Goal: Transaction & Acquisition: Purchase product/service

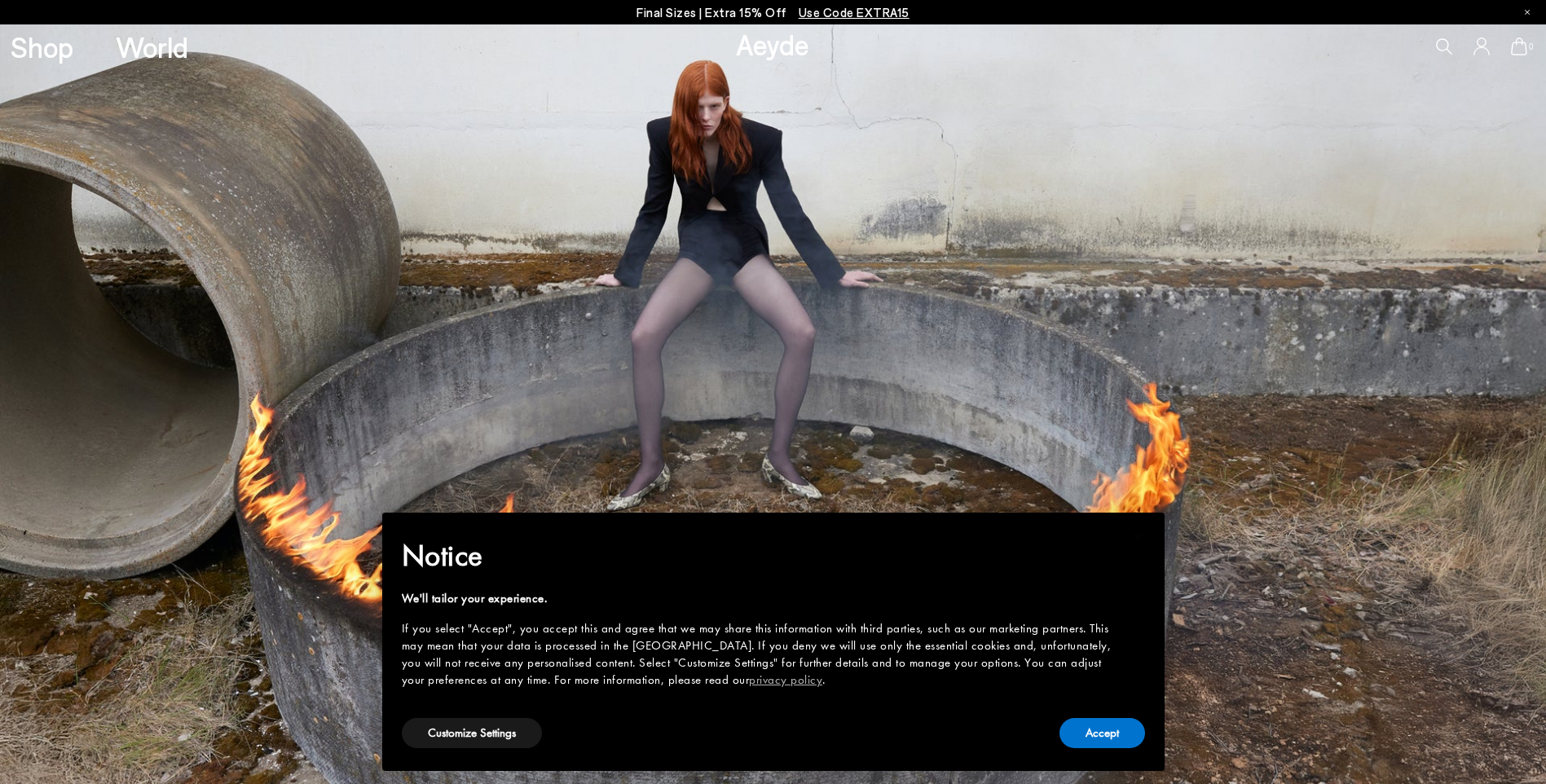
click at [1443, 49] on icon at bounding box center [1444, 47] width 17 height 17
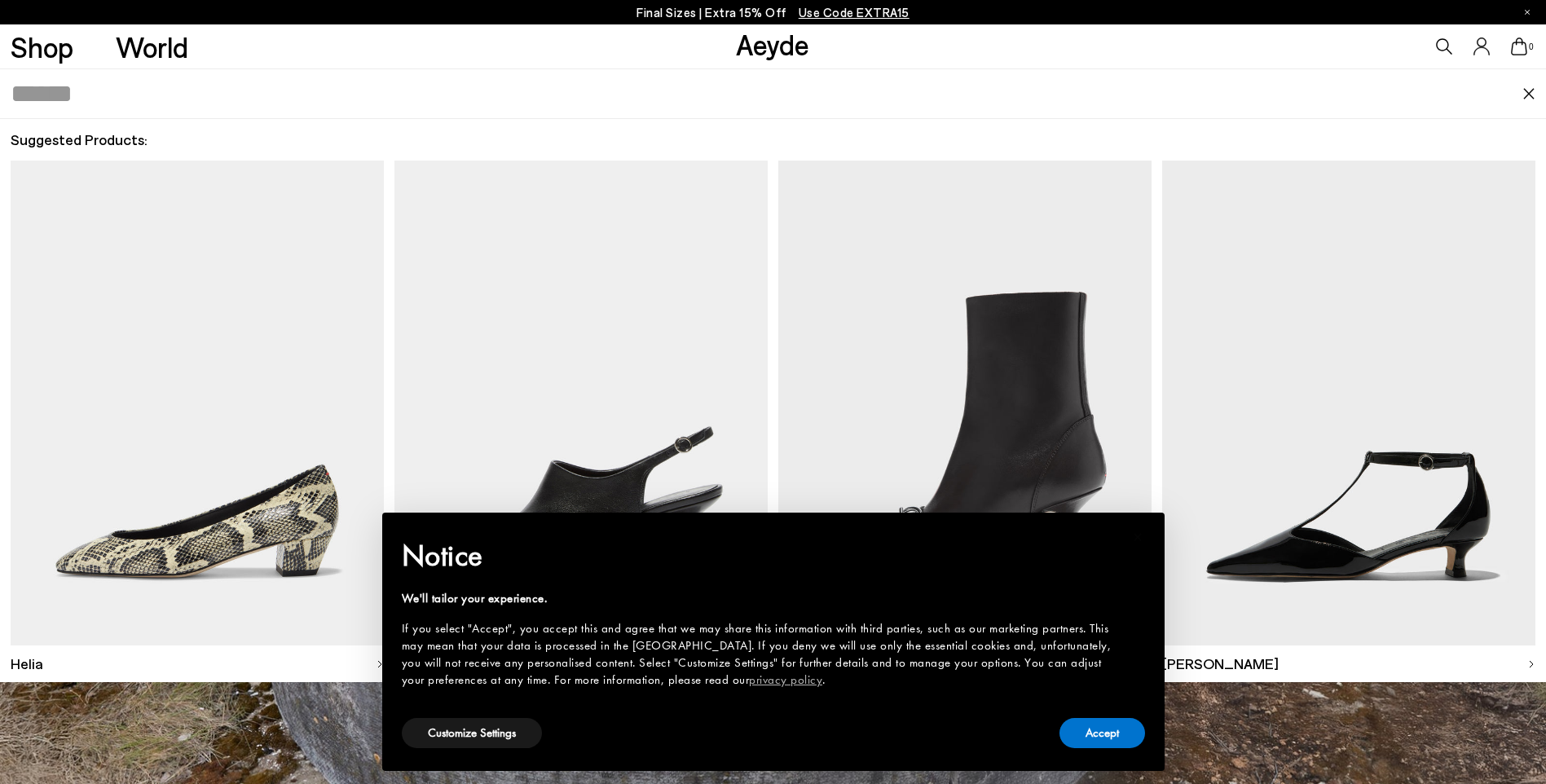
click at [277, 106] on input "text" at bounding box center [767, 93] width 1512 height 49
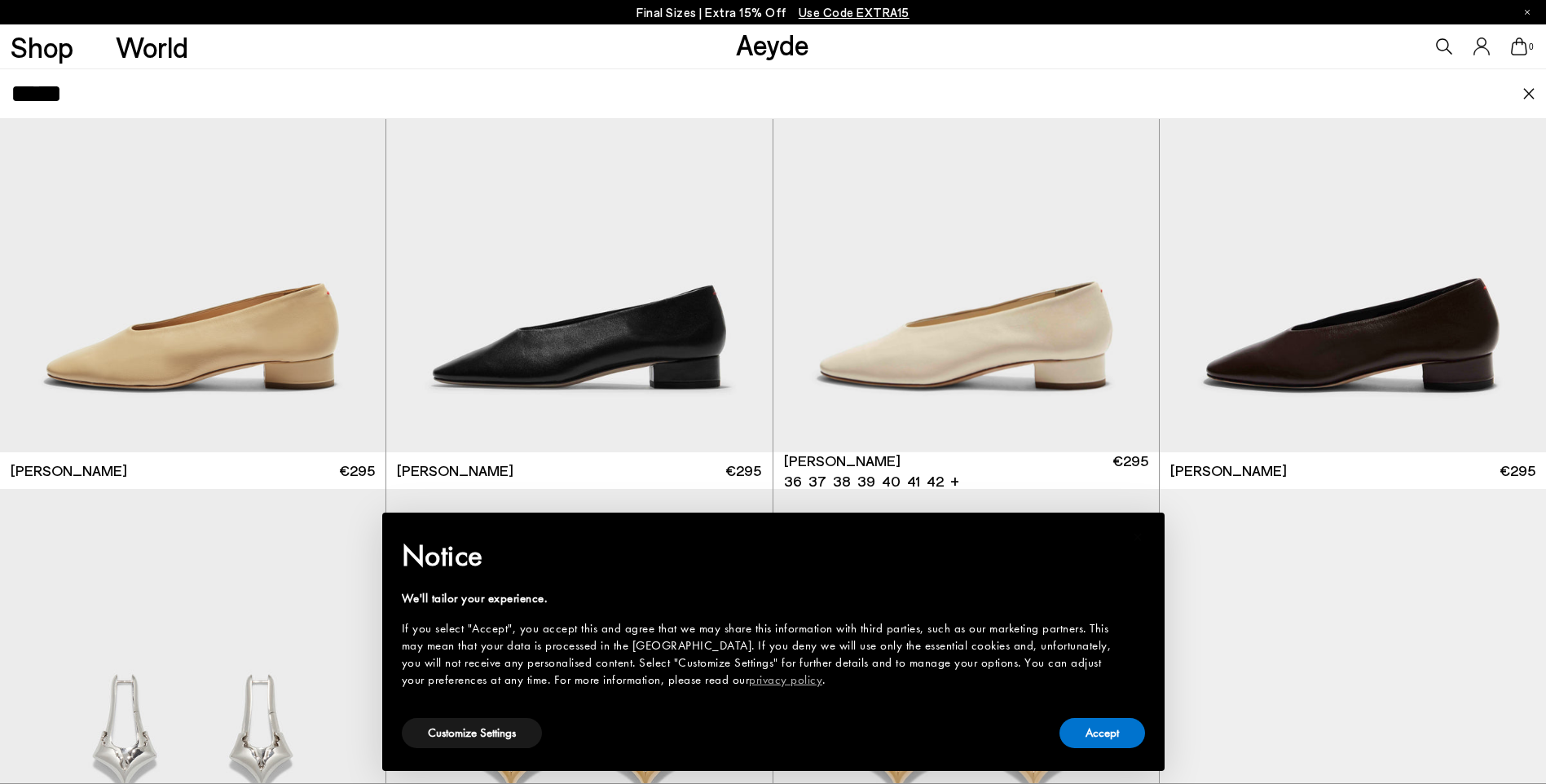
scroll to position [164, 0]
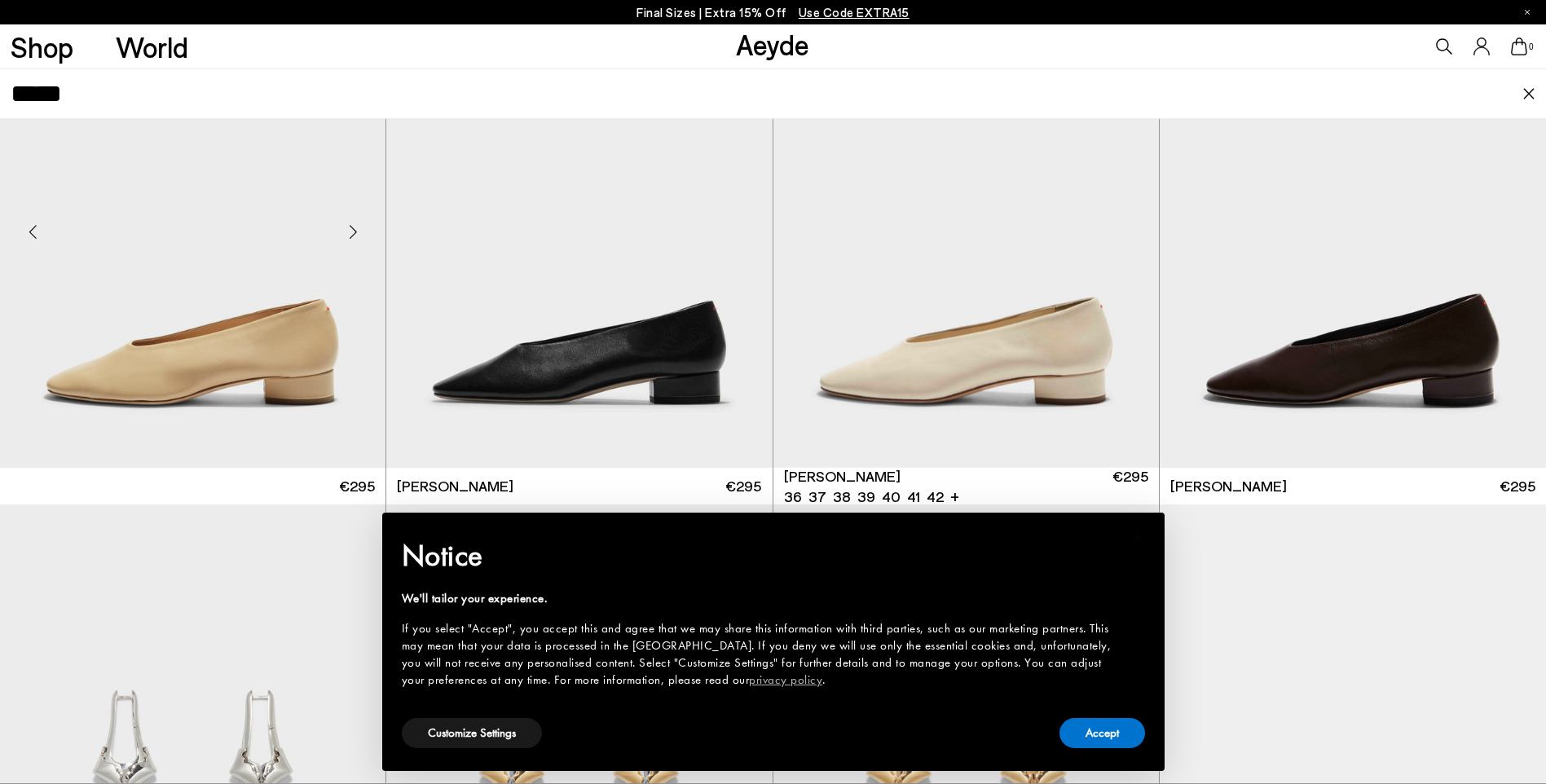
type input "*****"
click at [241, 336] on img at bounding box center [192, 226] width 385 height 484
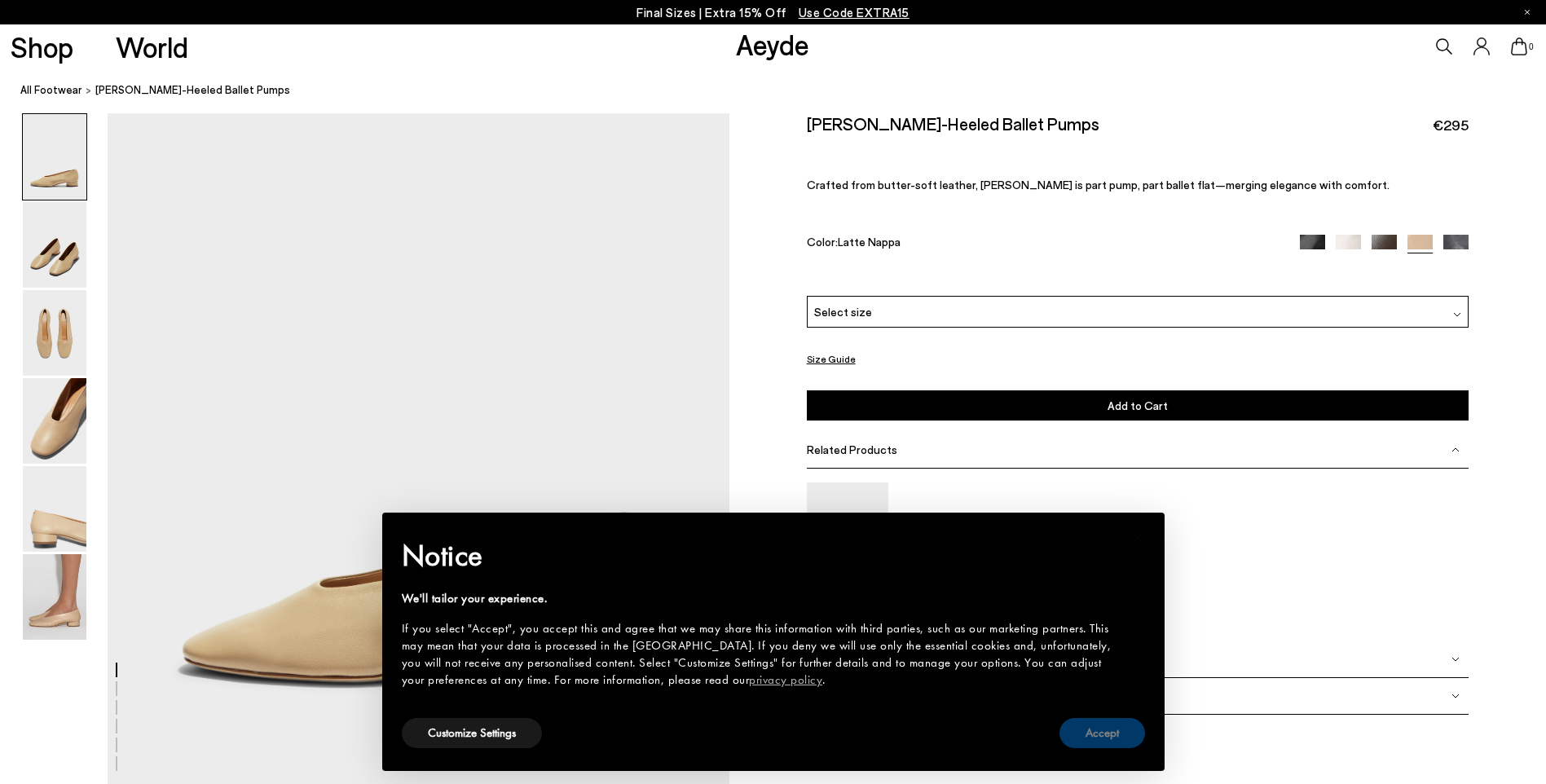
click at [1121, 733] on button "Accept" at bounding box center [1101, 732] width 86 height 30
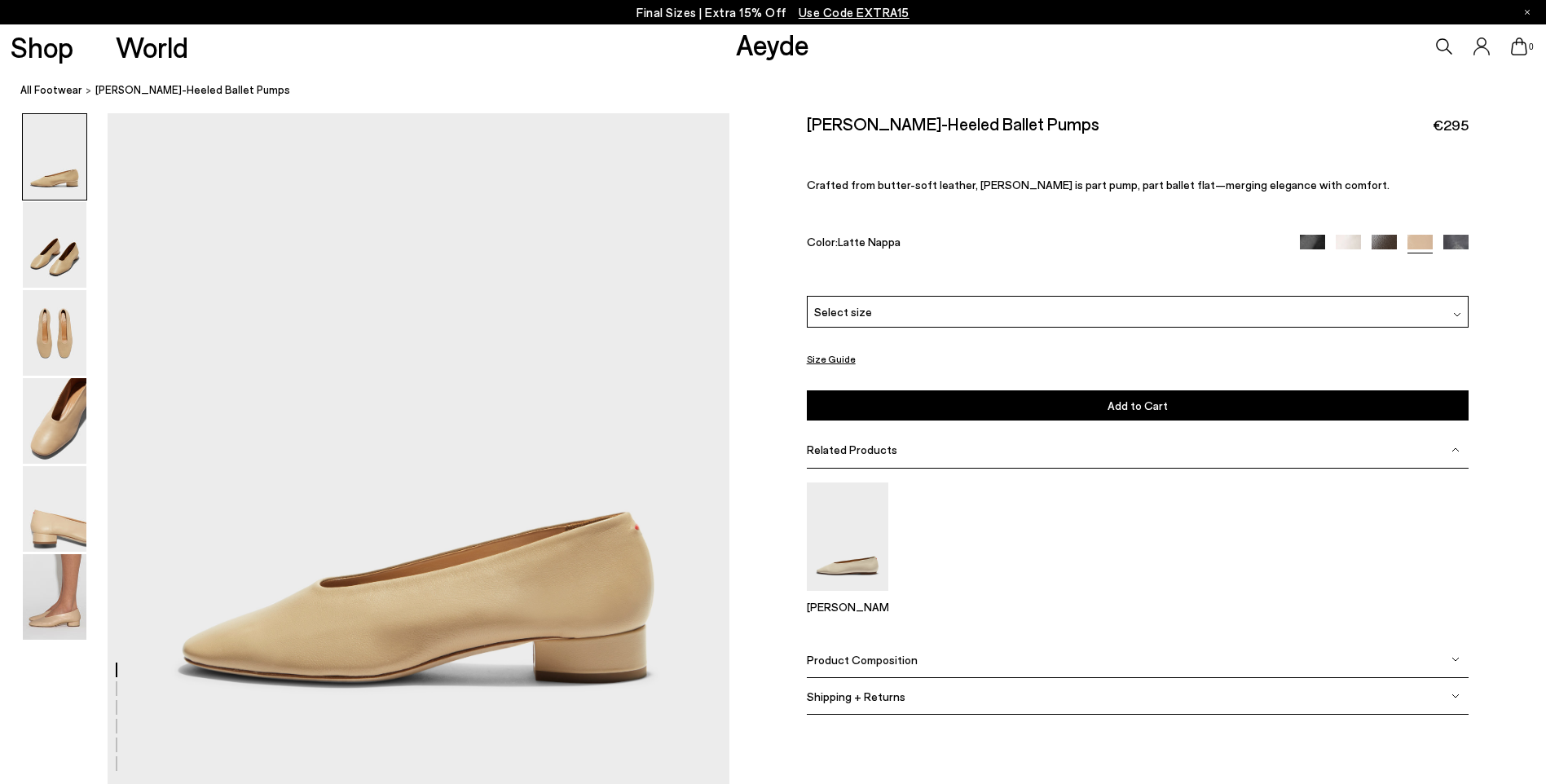
click at [1448, 246] on img at bounding box center [1455, 247] width 25 height 25
